Goal: Task Accomplishment & Management: Use online tool/utility

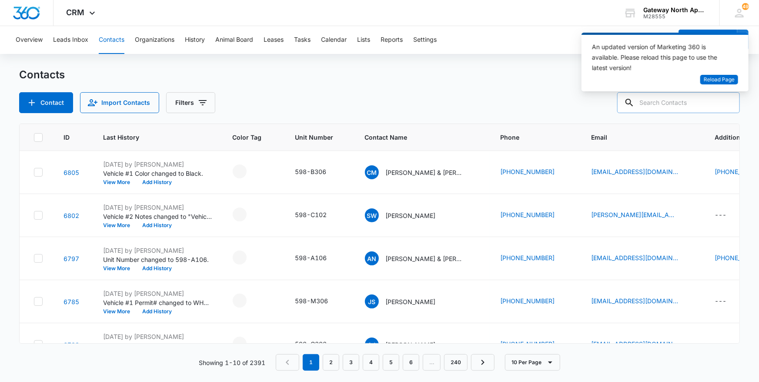
click at [680, 100] on input "text" at bounding box center [678, 102] width 123 height 21
type input "h204"
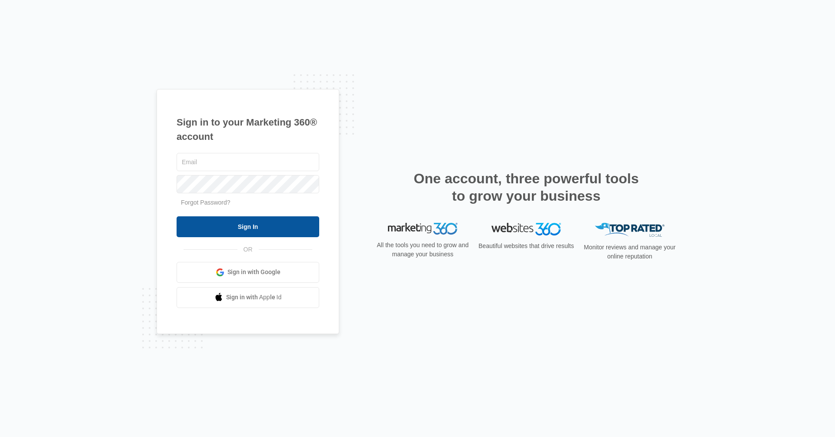
type input "[EMAIL_ADDRESS][DOMAIN_NAME]"
click at [302, 234] on input "Sign In" at bounding box center [248, 227] width 143 height 21
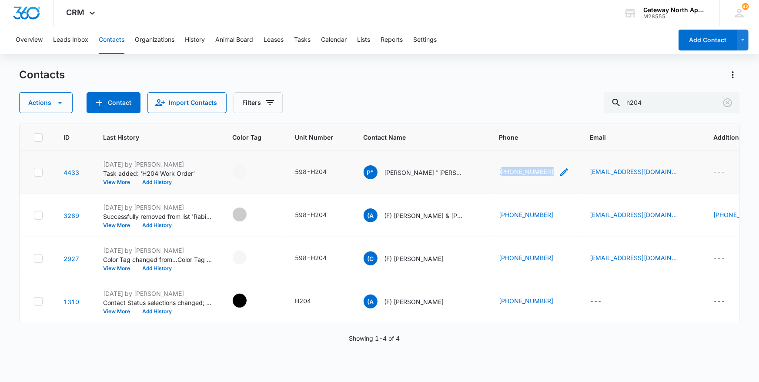
drag, startPoint x: 549, startPoint y: 172, endPoint x: 501, endPoint y: 173, distance: 48.3
click at [501, 173] on div "[PHONE_NUMBER]" at bounding box center [534, 172] width 70 height 10
drag, startPoint x: 500, startPoint y: 173, endPoint x: 584, endPoint y: 43, distance: 154.3
click at [584, 43] on div "Overview Leads Inbox Contacts Organizations History Animal Board Leases Tasks C…" at bounding box center [341, 40] width 662 height 28
click at [418, 169] on p "[PERSON_NAME] "[PERSON_NAME]" [PERSON_NAME]" at bounding box center [423, 172] width 78 height 9
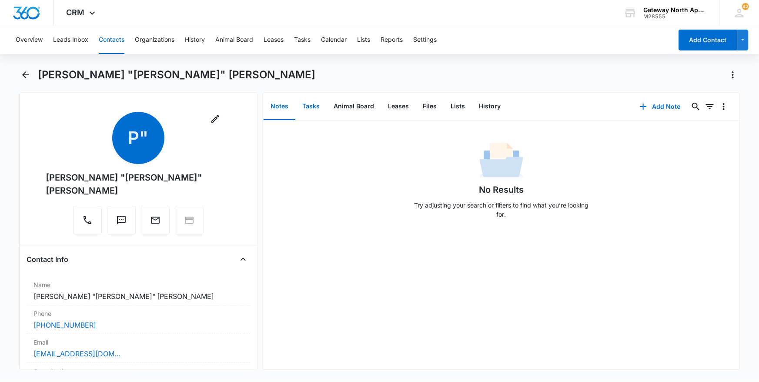
drag, startPoint x: 304, startPoint y: 110, endPoint x: 311, endPoint y: 105, distance: 8.8
click at [304, 110] on button "Tasks" at bounding box center [310, 106] width 31 height 27
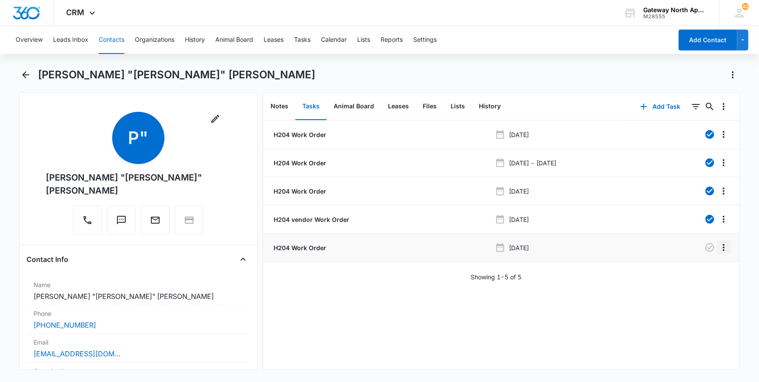
click at [718, 248] on icon "Overflow Menu" at bounding box center [723, 247] width 10 height 10
click at [711, 269] on button "Edit" at bounding box center [700, 271] width 50 height 13
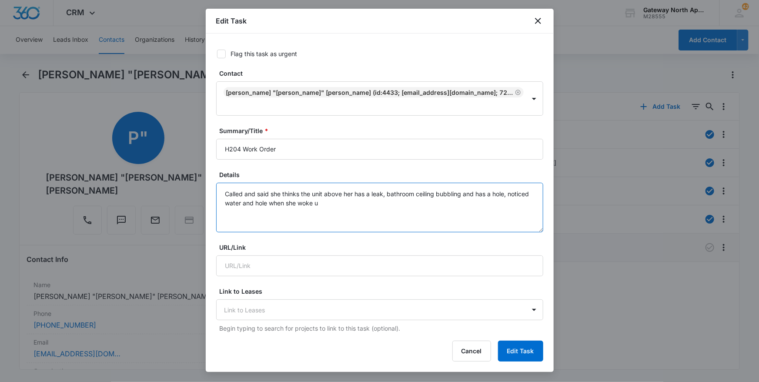
click at [387, 195] on textarea "Called and said she thinks the unit above her has a leak, bathroom ceiling bubb…" at bounding box center [379, 208] width 327 height 50
click at [224, 196] on textarea "Called and said she thinks the unit above her has a leak, bathroom ceiling bubb…" at bounding box center [379, 208] width 327 height 50
type textarea "Called and said she thinks the unit above her has a leak, bathroom ceiling bubb…"
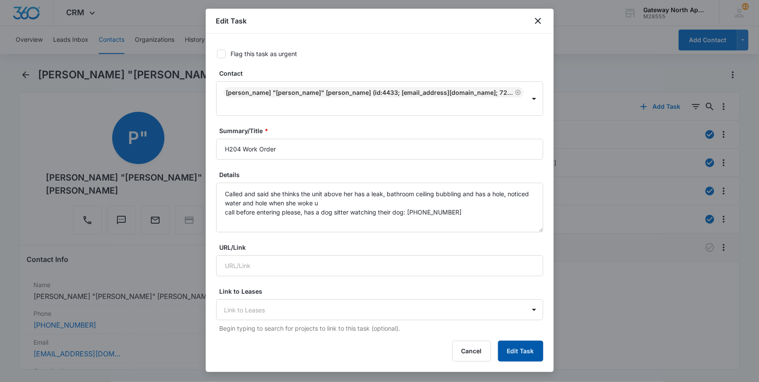
click at [527, 346] on button "Edit Task" at bounding box center [520, 350] width 45 height 21
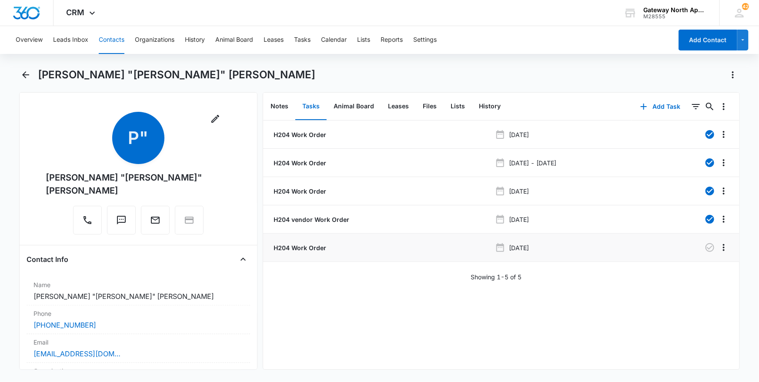
click at [102, 40] on button "Contacts" at bounding box center [112, 40] width 26 height 28
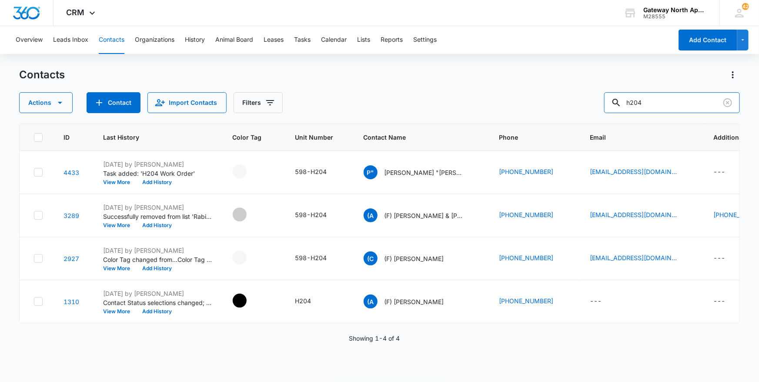
drag, startPoint x: 671, startPoint y: 103, endPoint x: 565, endPoint y: 102, distance: 106.1
click at [565, 102] on div "Actions Contact Import Contacts Filters h204" at bounding box center [379, 102] width 721 height 21
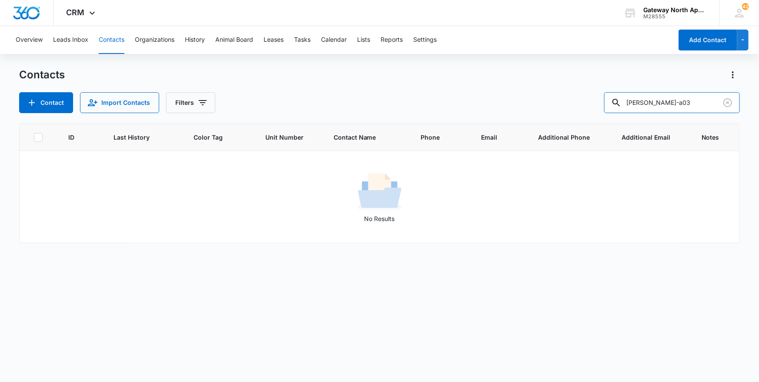
type input "[PERSON_NAME]-a03"
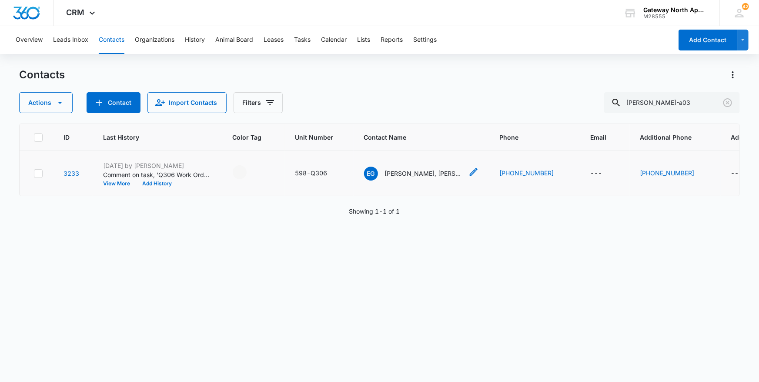
click at [414, 174] on p "[PERSON_NAME], [PERSON_NAME]" at bounding box center [424, 173] width 78 height 9
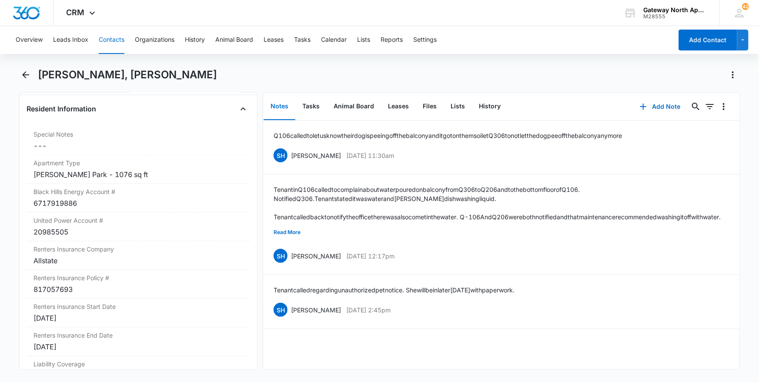
scroll to position [870, 0]
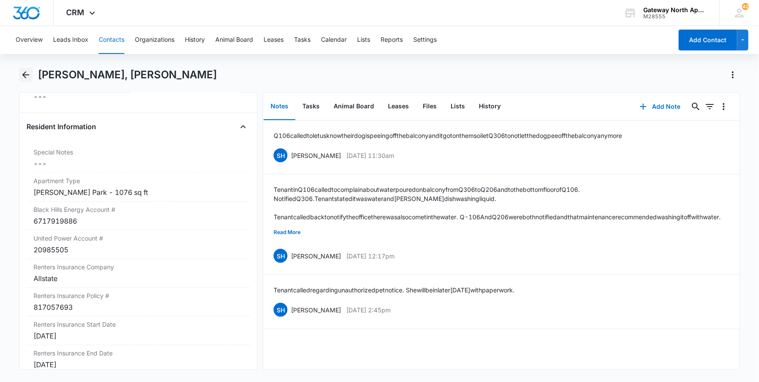
click at [32, 74] on button "Back" at bounding box center [25, 75] width 13 height 14
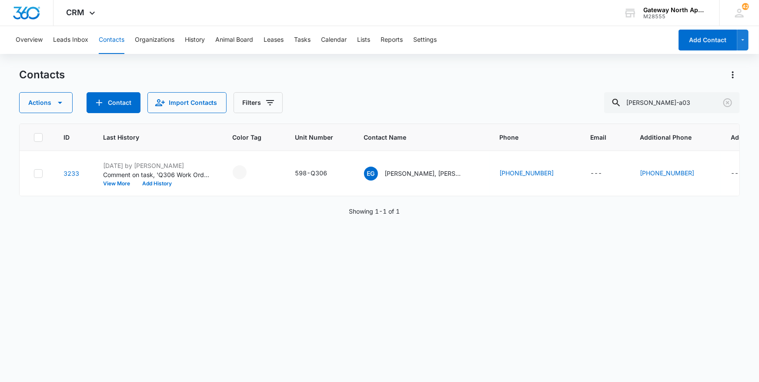
click at [8, 328] on main "Contacts Actions Contact Import Contacts Filters [PERSON_NAME]-a03 ID Last Hist…" at bounding box center [379, 224] width 759 height 313
click at [565, 315] on div "ID Last History Color Tag Unit Number Contact Name Phone Email Additional Phone…" at bounding box center [379, 246] width 721 height 247
drag, startPoint x: 668, startPoint y: 103, endPoint x: 581, endPoint y: 103, distance: 86.5
click at [581, 103] on div "Actions Contact Import Contacts Filters [PERSON_NAME]-a03" at bounding box center [379, 102] width 721 height 21
type input "d306"
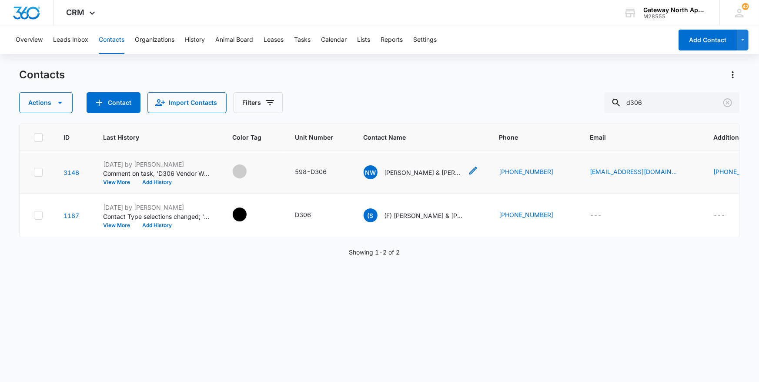
click at [427, 174] on p "[PERSON_NAME] & [PERSON_NAME]" at bounding box center [423, 172] width 78 height 9
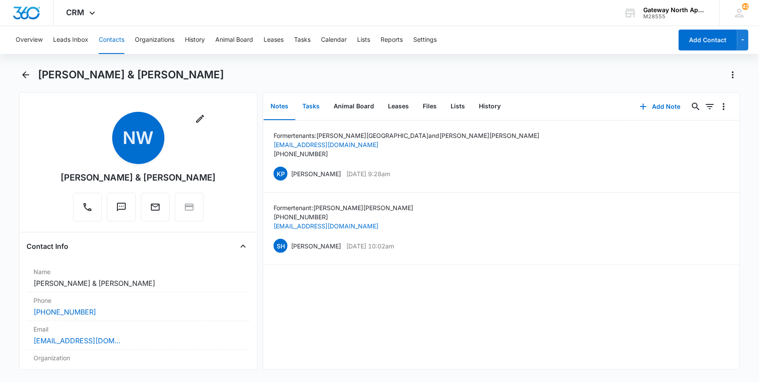
click at [310, 103] on button "Tasks" at bounding box center [310, 106] width 31 height 27
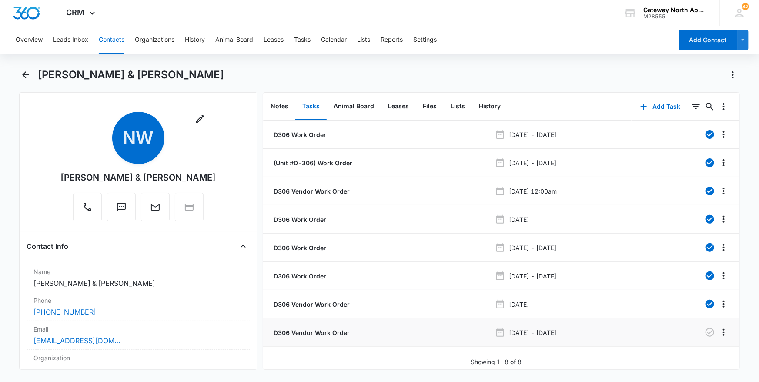
click at [318, 330] on p "D306 Vendor Work Order" at bounding box center [311, 332] width 78 height 9
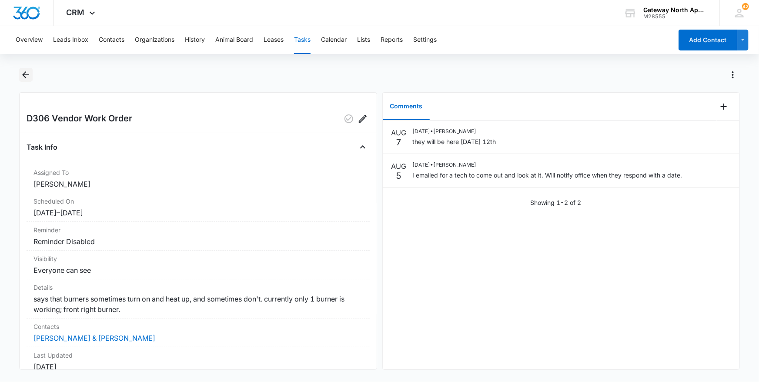
click at [24, 77] on icon "Back" at bounding box center [25, 75] width 10 height 10
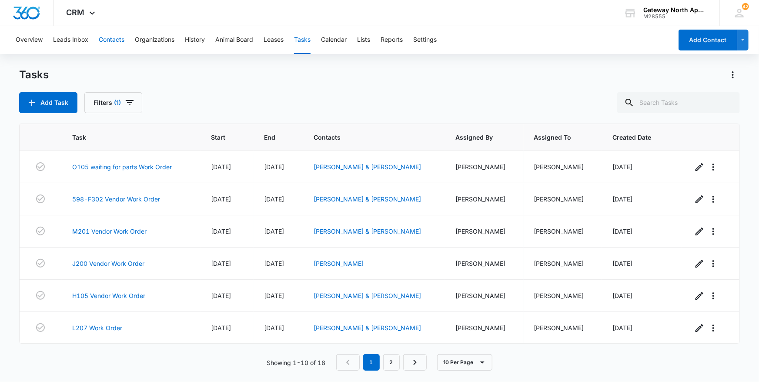
click at [106, 39] on button "Contacts" at bounding box center [112, 40] width 26 height 28
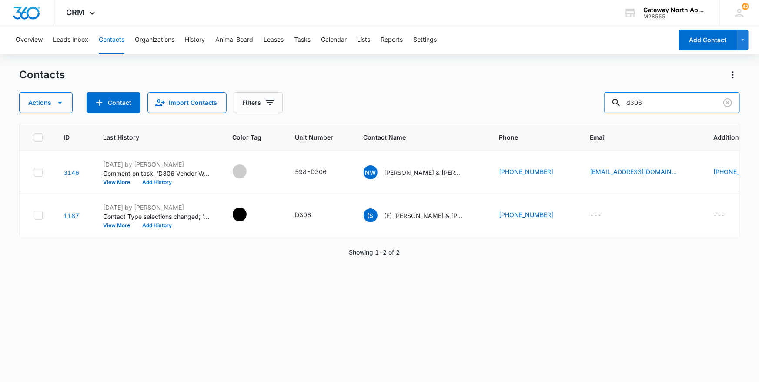
drag, startPoint x: 652, startPoint y: 104, endPoint x: 561, endPoint y: 89, distance: 92.2
click at [565, 110] on div "Actions Contact Import Contacts Filters d306" at bounding box center [379, 102] width 721 height 21
type input "f202"
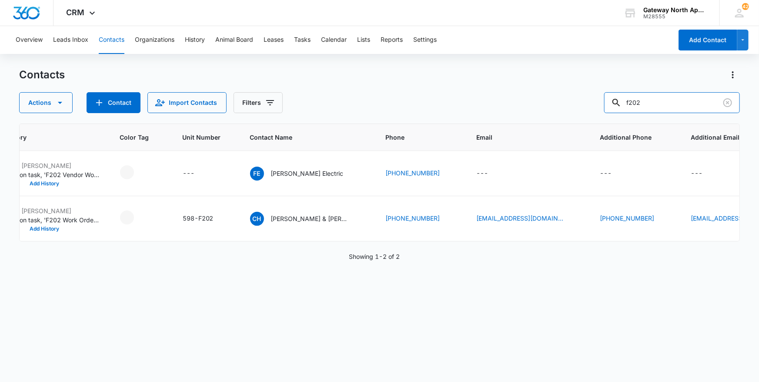
scroll to position [0, 113]
click at [322, 219] on p "[PERSON_NAME] & [PERSON_NAME]" at bounding box center [309, 218] width 78 height 9
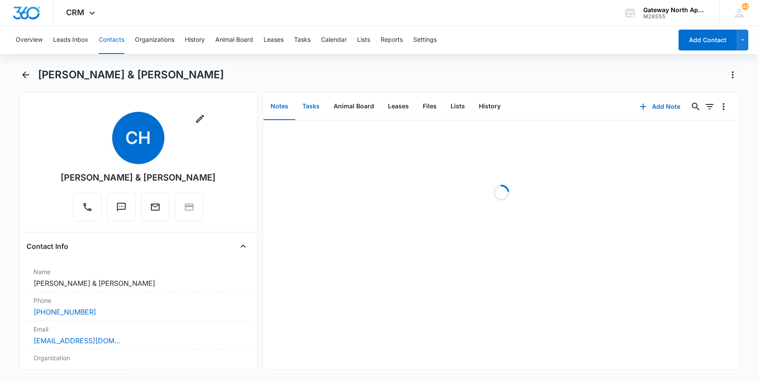
click at [315, 101] on button "Tasks" at bounding box center [310, 106] width 31 height 27
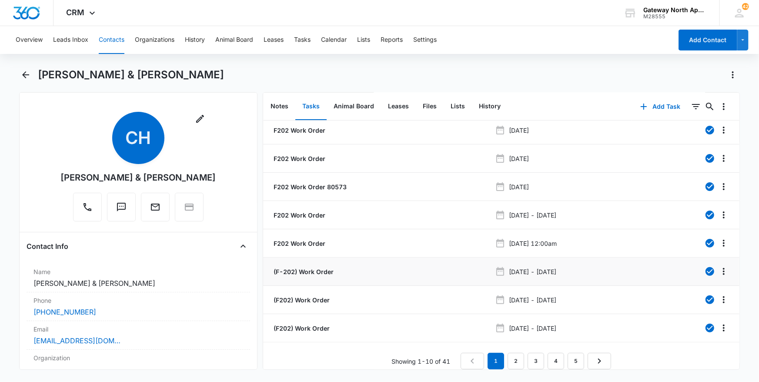
scroll to position [66, 0]
click at [571, 355] on link "5" at bounding box center [575, 361] width 17 height 17
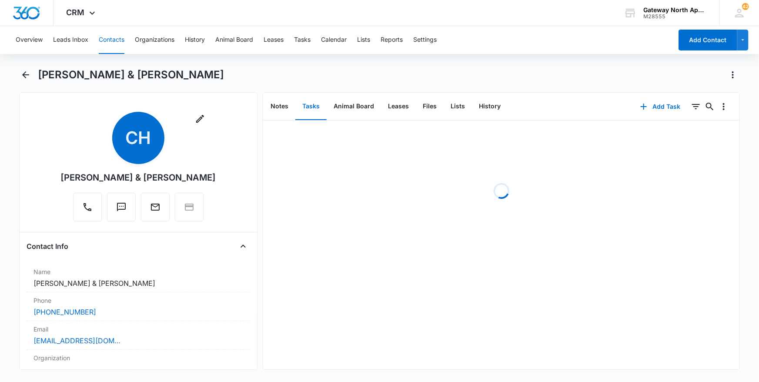
scroll to position [0, 0]
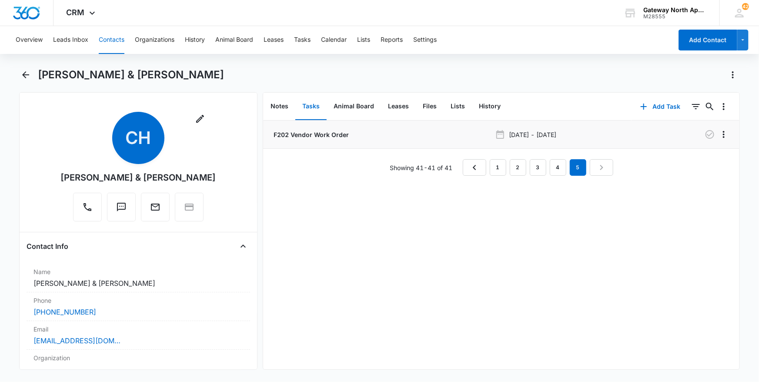
click at [284, 137] on p "F202 Vendor Work Order" at bounding box center [310, 134] width 77 height 9
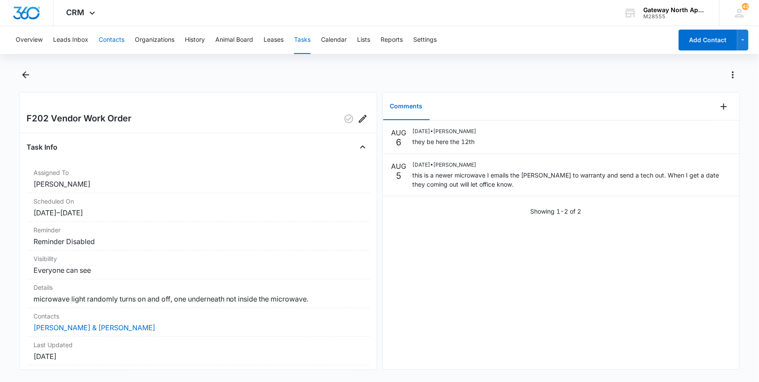
click at [116, 44] on button "Contacts" at bounding box center [112, 40] width 26 height 28
